Goal: Task Accomplishment & Management: Manage account settings

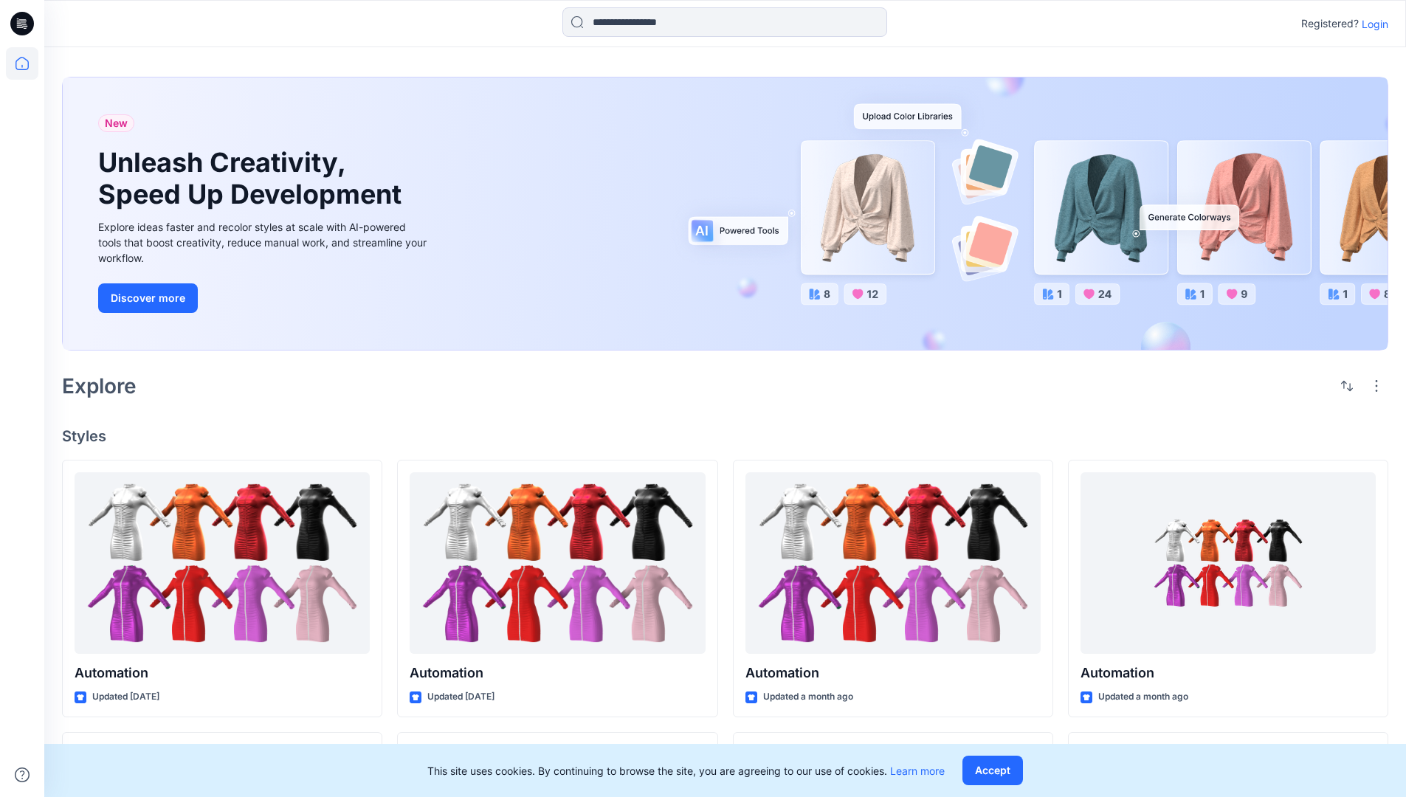
click at [1372, 24] on p "Login" at bounding box center [1375, 24] width 27 height 16
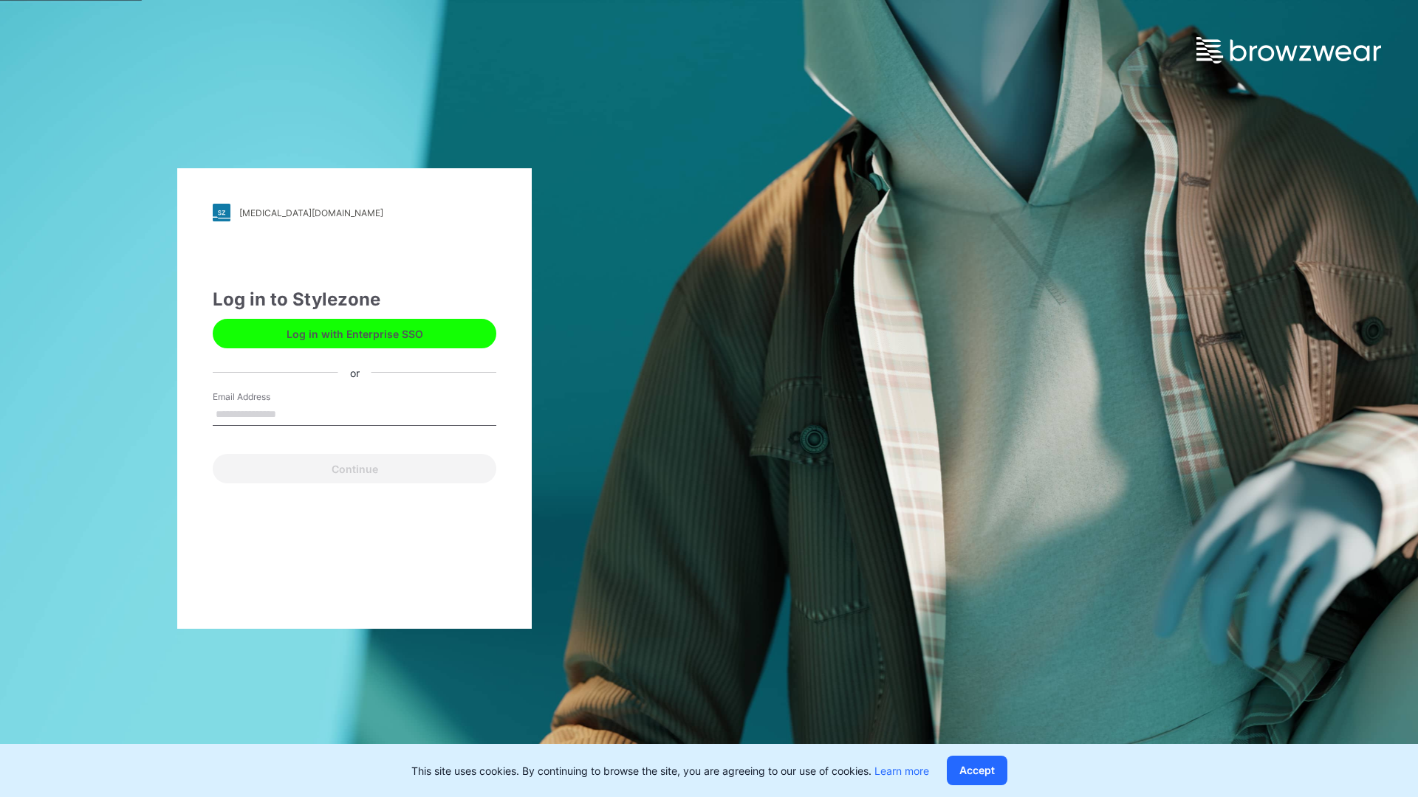
click at [292, 413] on input "Email Address" at bounding box center [355, 415] width 284 height 22
type input "**********"
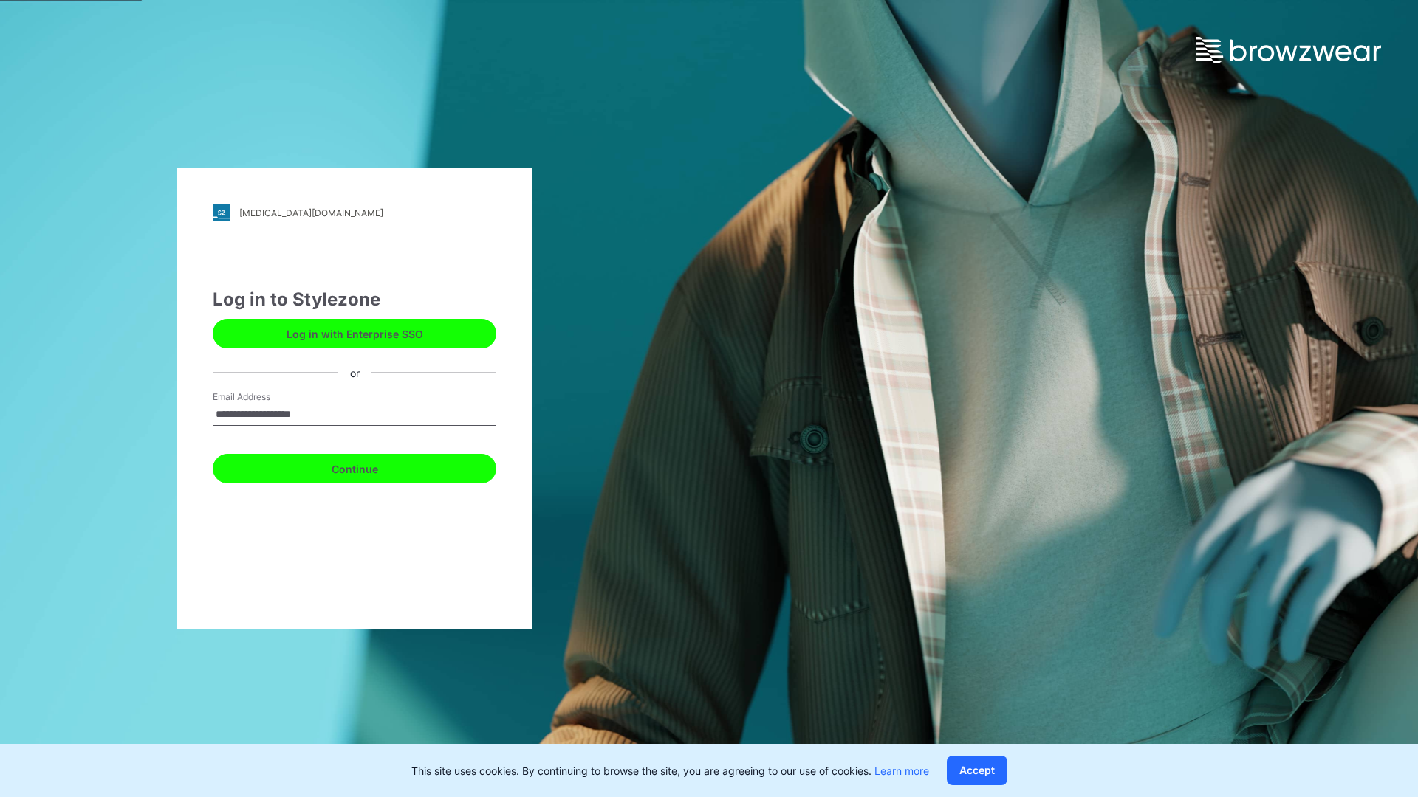
click at [371, 467] on button "Continue" at bounding box center [355, 469] width 284 height 30
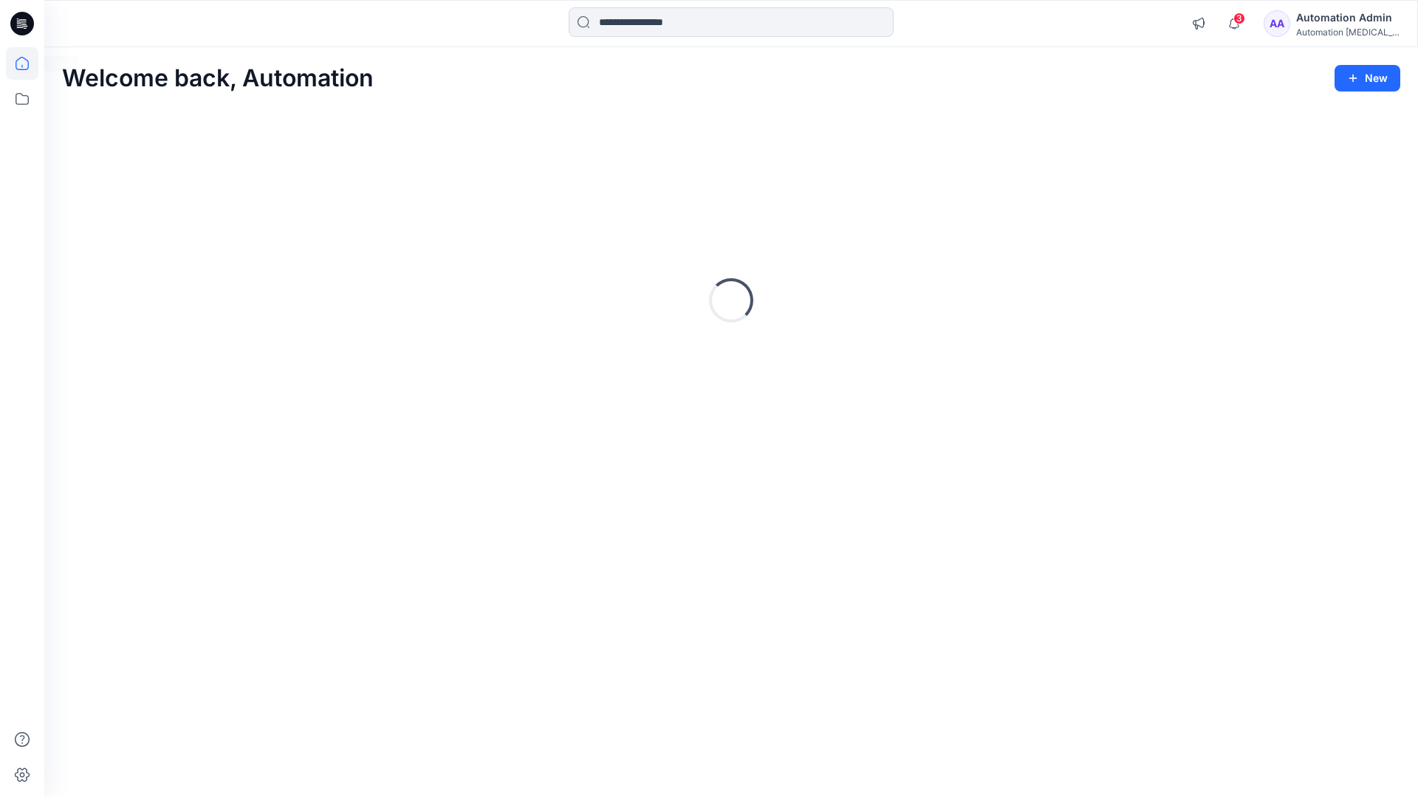
click at [28, 63] on icon at bounding box center [22, 63] width 13 height 13
click at [24, 103] on icon at bounding box center [22, 99] width 32 height 32
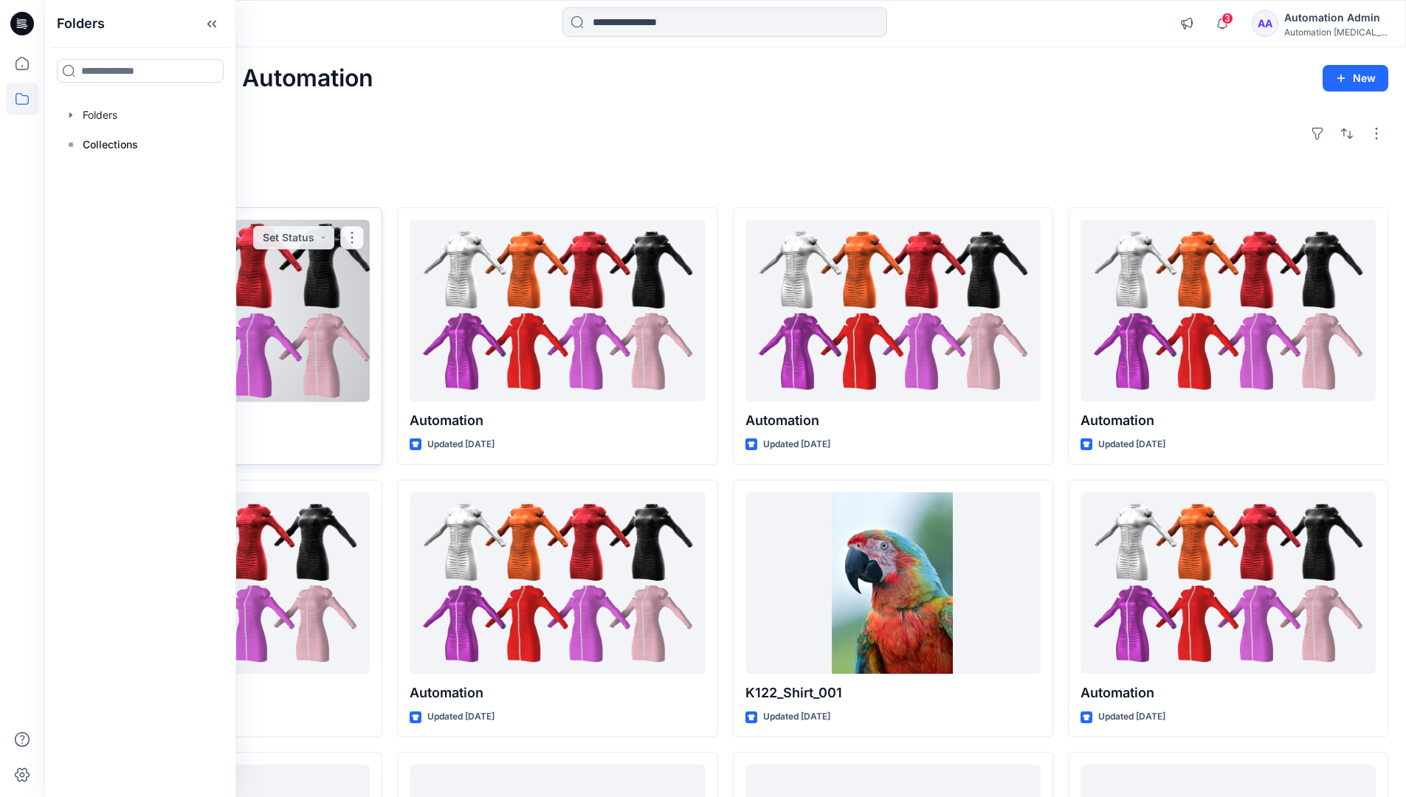
click at [332, 241] on button "Set Status" at bounding box center [293, 238] width 81 height 24
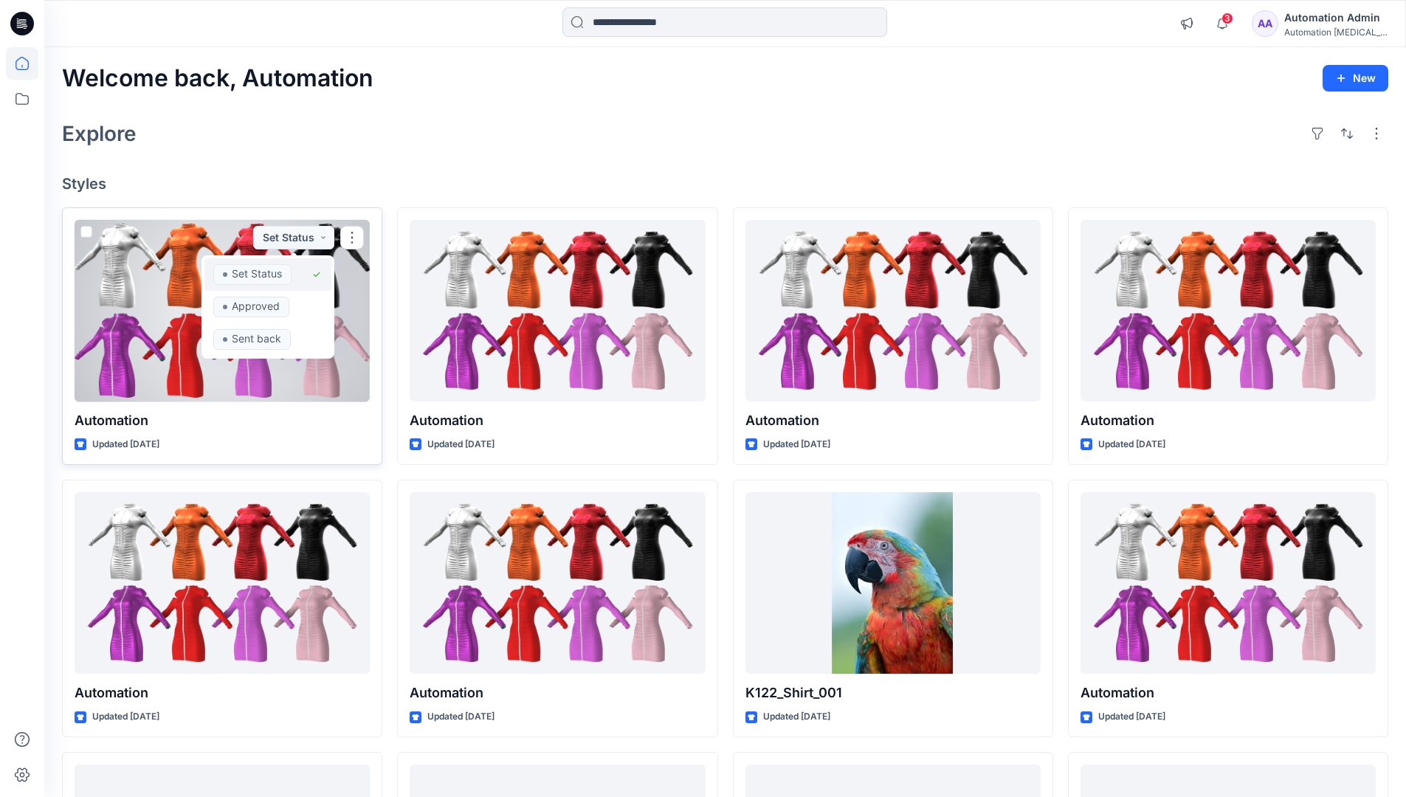
click at [290, 269] on span "Set Status" at bounding box center [252, 274] width 78 height 21
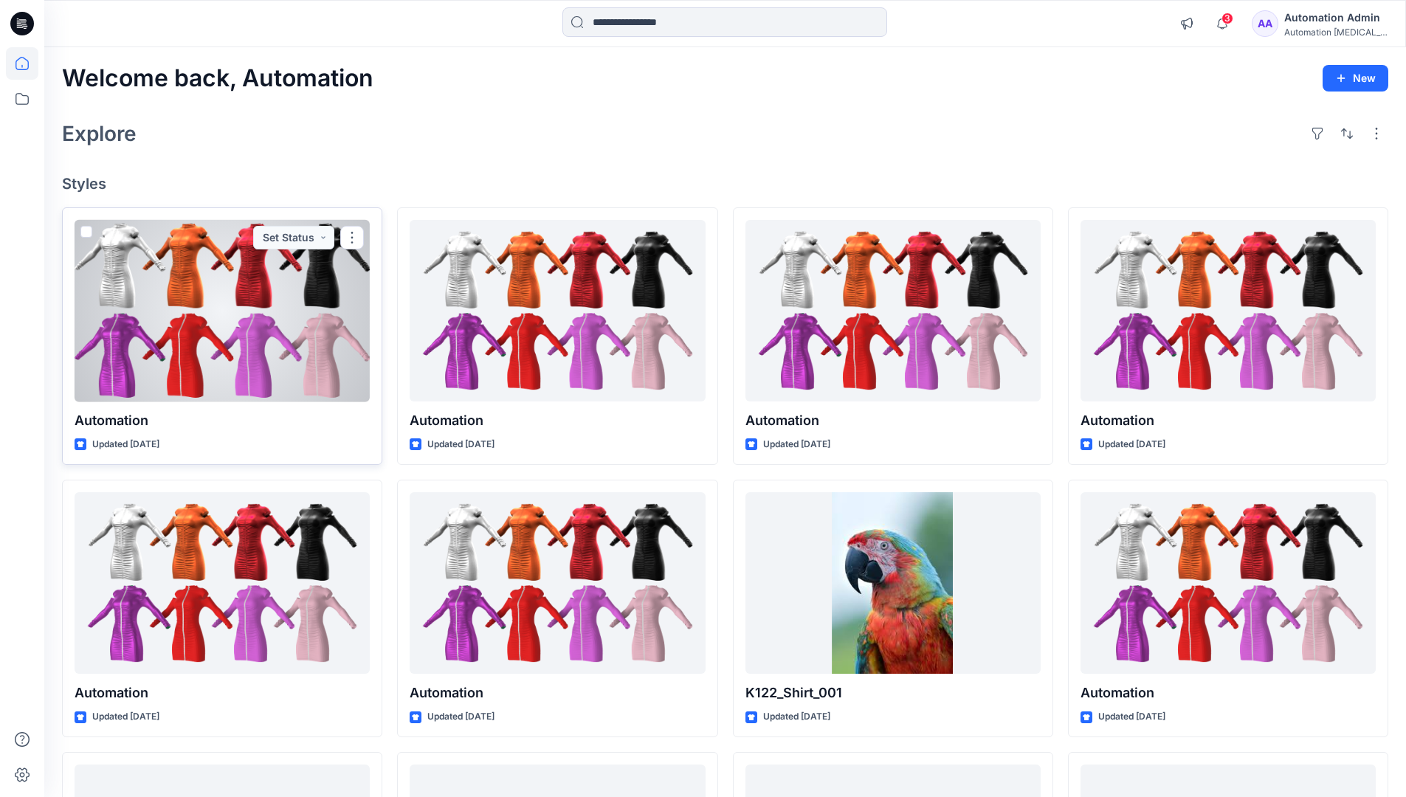
click at [1329, 23] on div "Automation Admin" at bounding box center [1336, 18] width 103 height 18
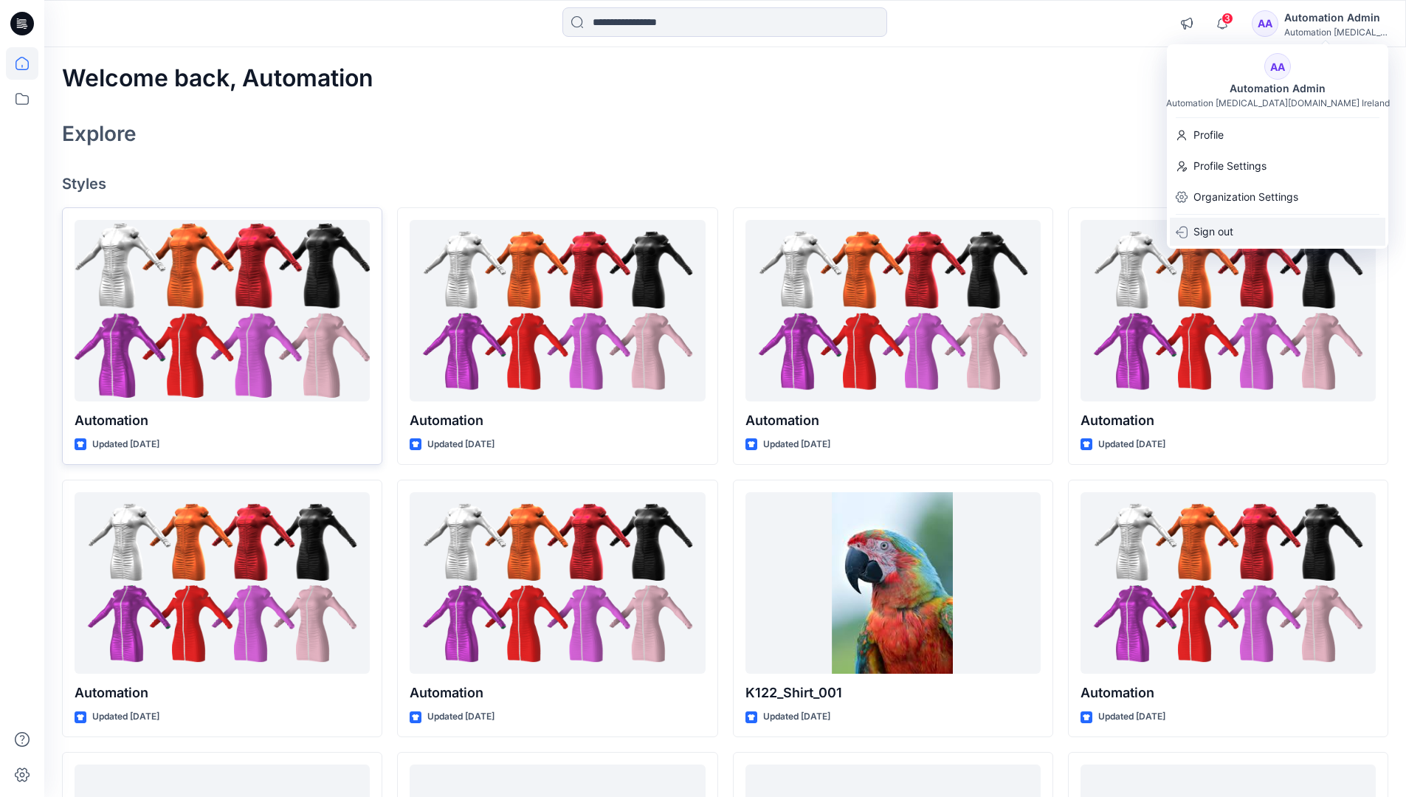
click at [1226, 233] on p "Sign out" at bounding box center [1214, 232] width 40 height 28
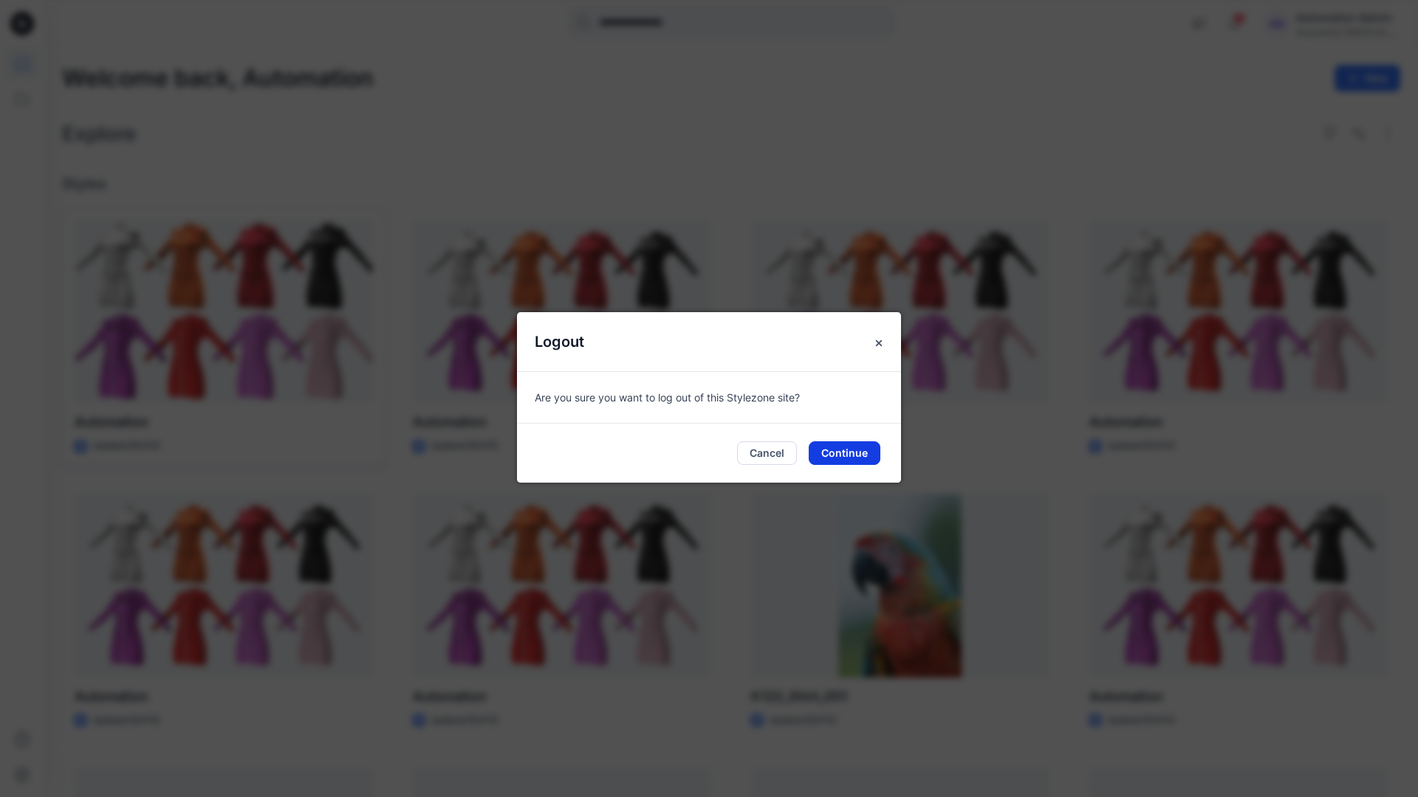
click at [852, 449] on button "Continue" at bounding box center [844, 454] width 72 height 24
